Goal: Check status: Check status

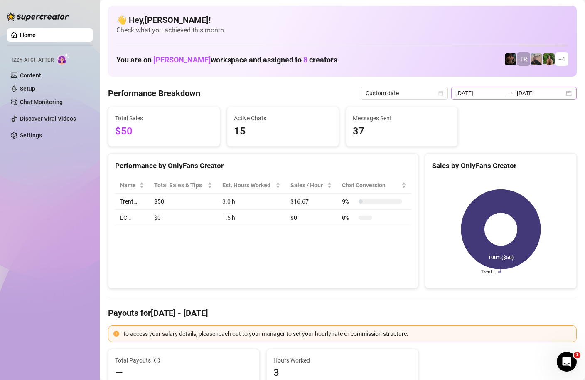
click at [570, 92] on div "[DATE] [DATE]" at bounding box center [515, 92] width 126 height 13
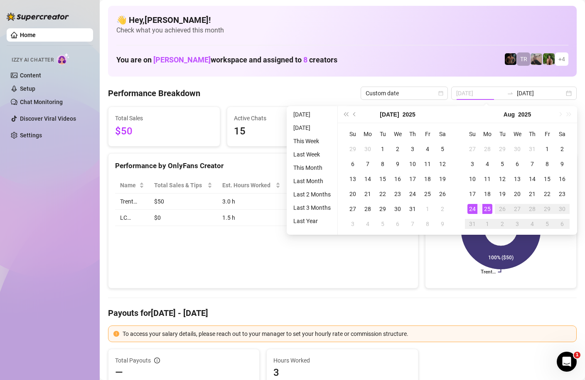
click at [485, 210] on div "25" at bounding box center [488, 209] width 10 height 10
type input "[DATE]"
click at [485, 210] on div "25" at bounding box center [488, 209] width 10 height 10
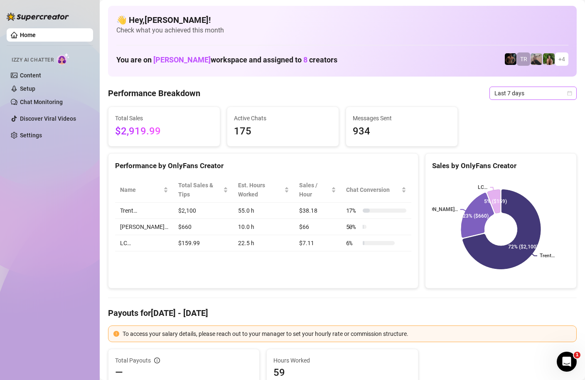
click at [573, 92] on div "Last 7 days" at bounding box center [533, 92] width 87 height 13
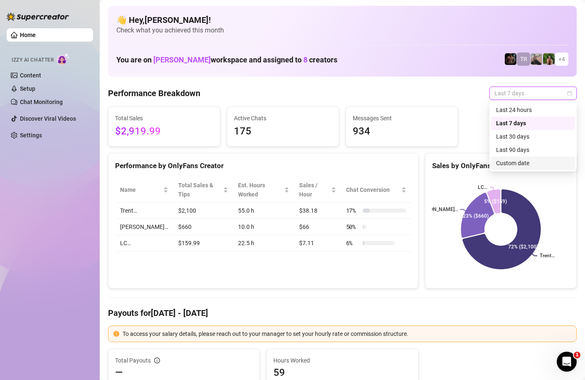
click at [518, 165] on div "Custom date" at bounding box center [534, 162] width 74 height 9
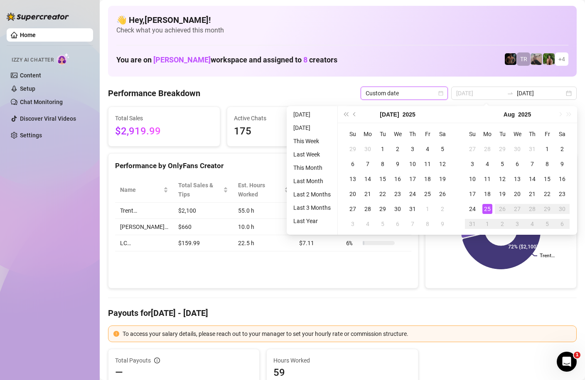
type input "[DATE]"
click at [489, 209] on div "25" at bounding box center [488, 209] width 10 height 10
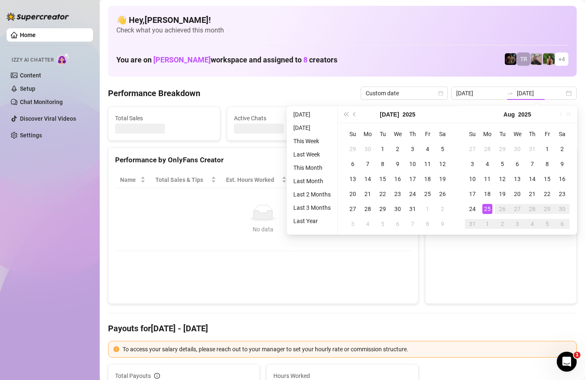
type input "[DATE]"
